Goal: Download file/media

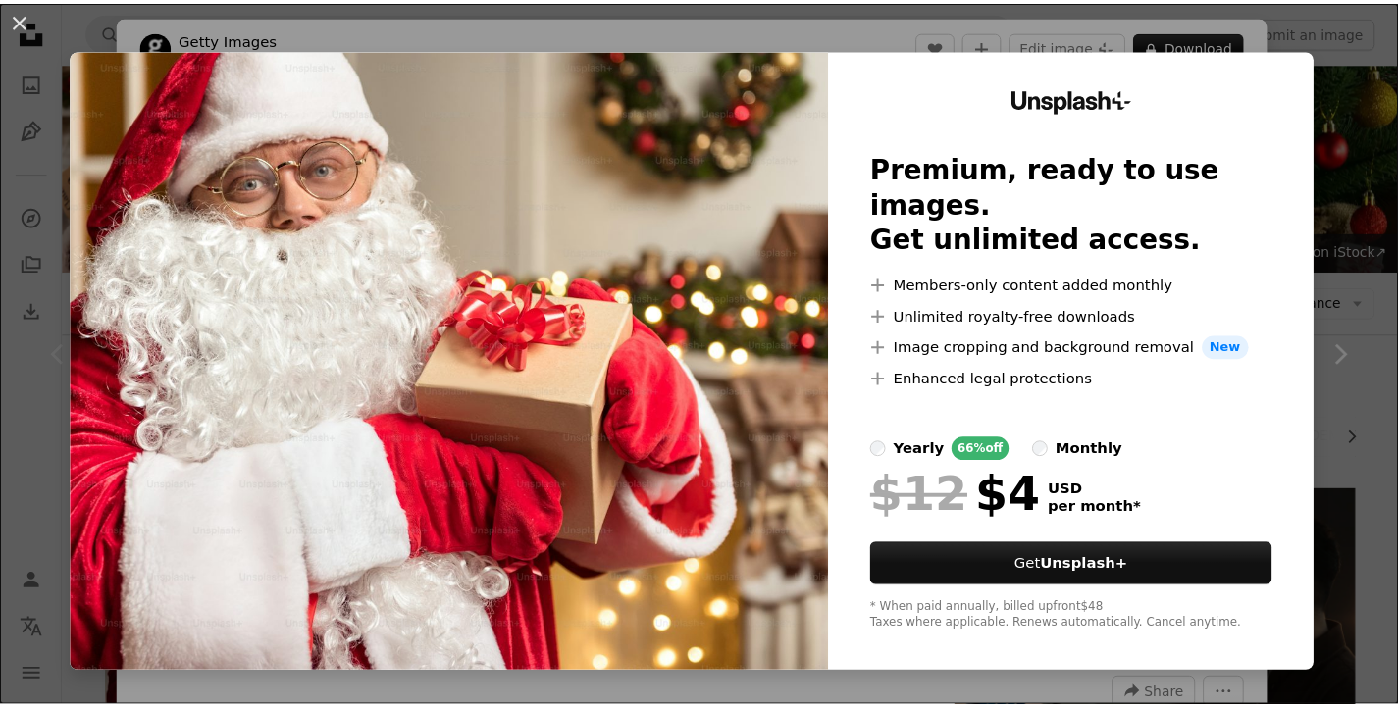
scroll to position [392, 0]
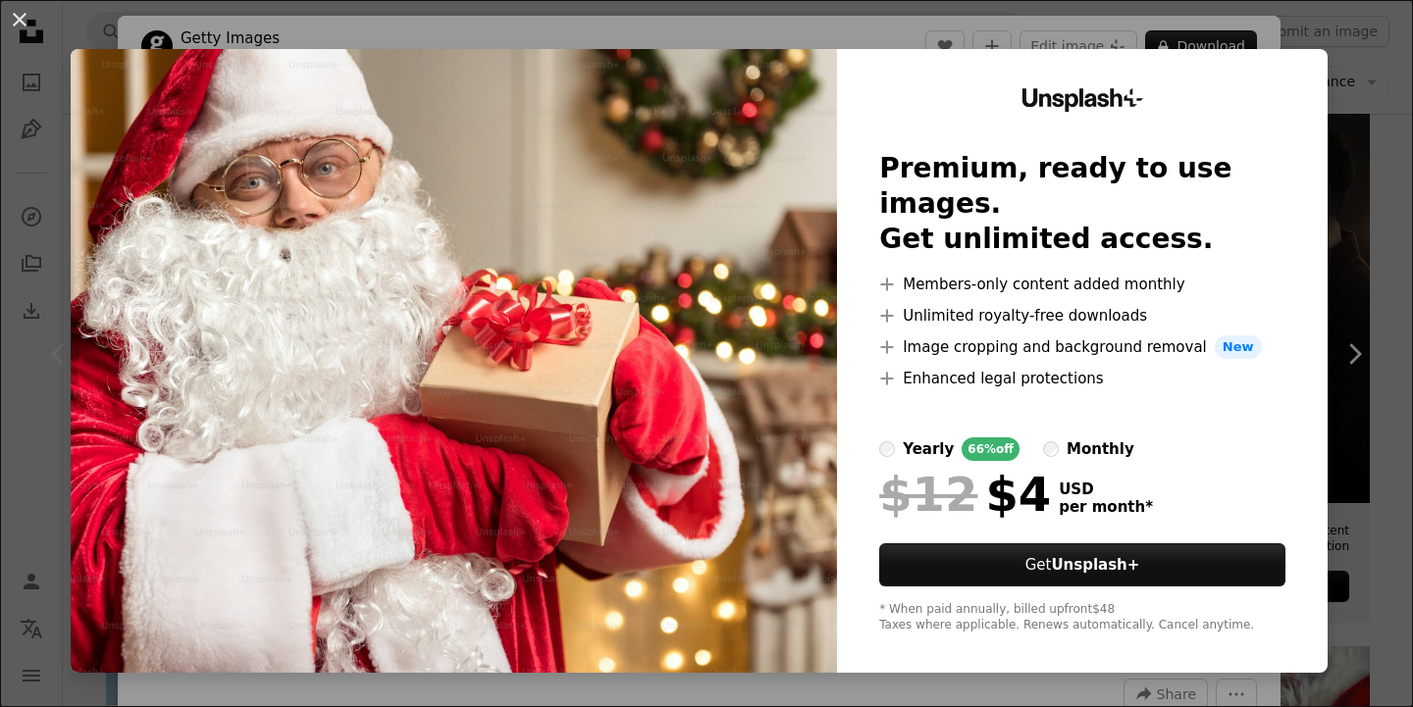
click at [348, 287] on img at bounding box center [454, 361] width 766 height 624
click at [20, 10] on button "An X shape" at bounding box center [20, 20] width 24 height 24
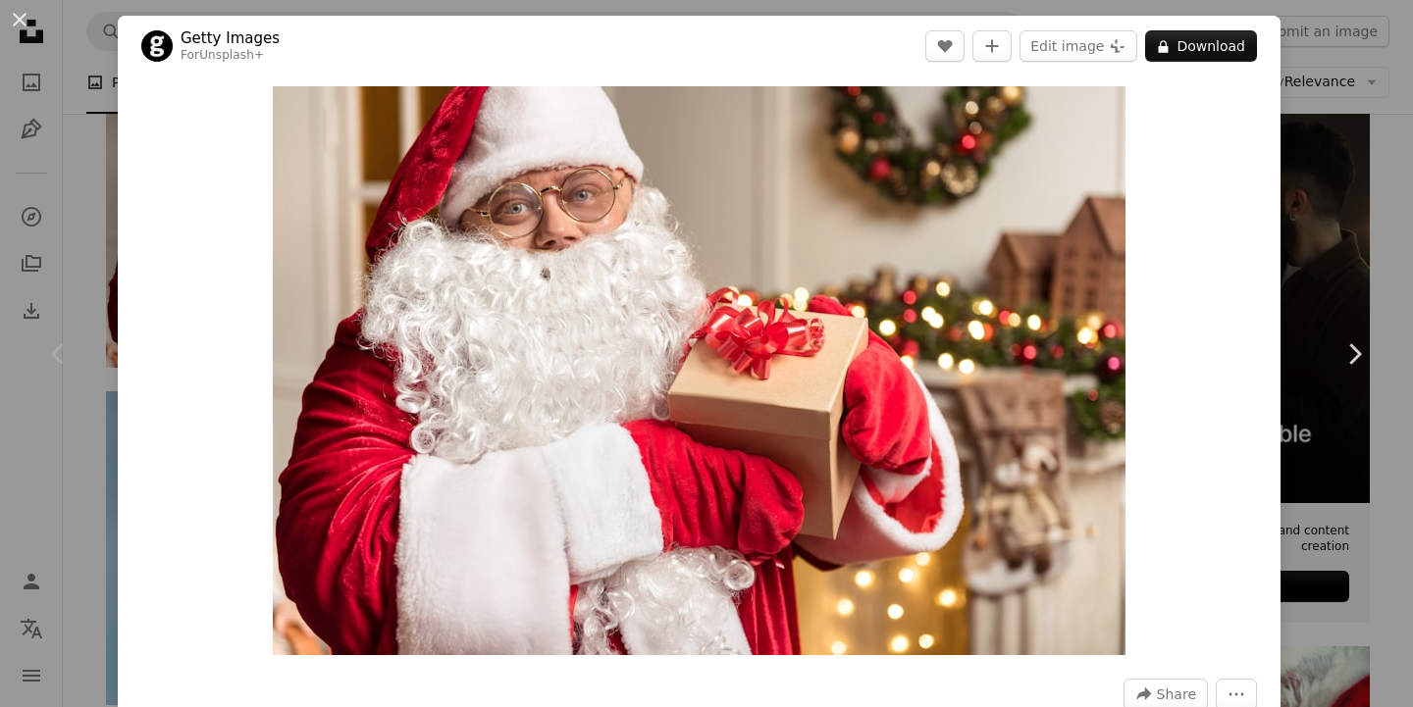
click at [124, 40] on header "Getty Images For Unsplash+ A heart A plus sign Edit image Plus sign for Unsplas…" at bounding box center [699, 46] width 1162 height 61
click at [17, 20] on button "An X shape" at bounding box center [20, 20] width 24 height 24
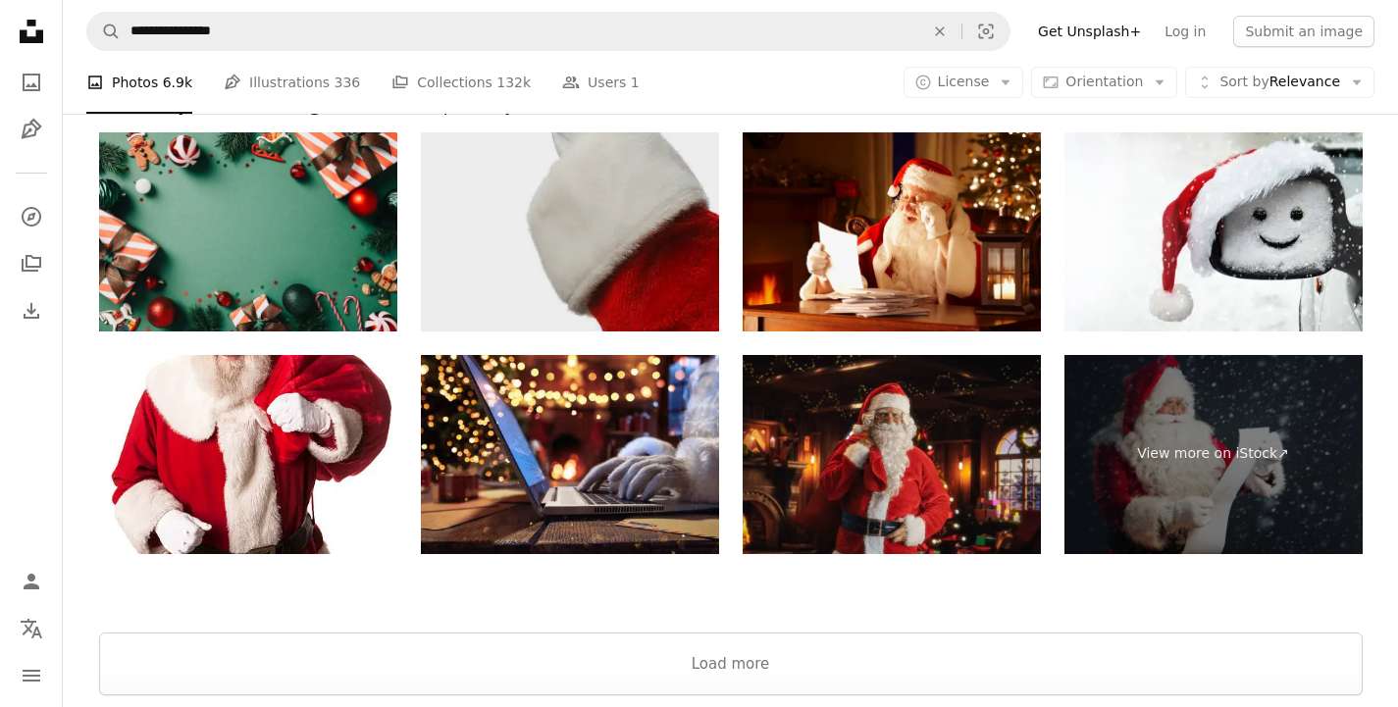
scroll to position [3629, 0]
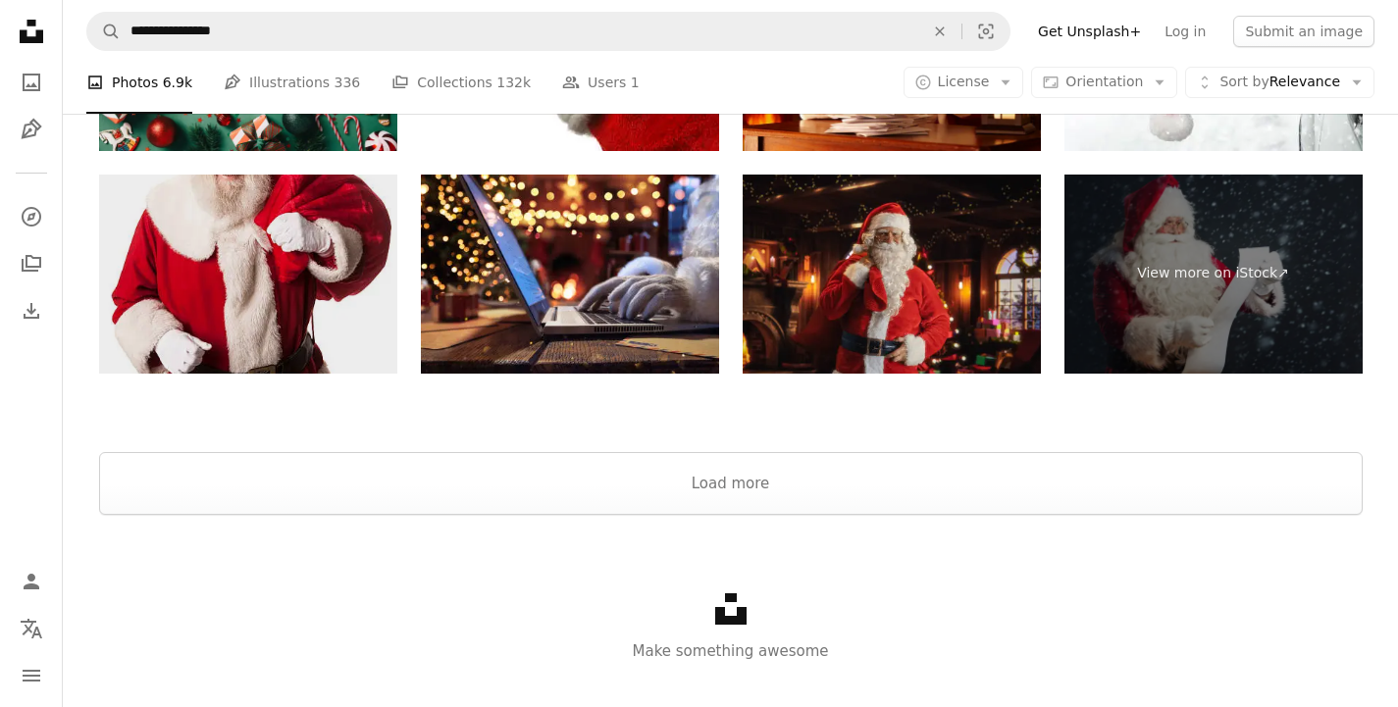
click at [287, 247] on img at bounding box center [248, 274] width 298 height 199
